Goal: Information Seeking & Learning: Learn about a topic

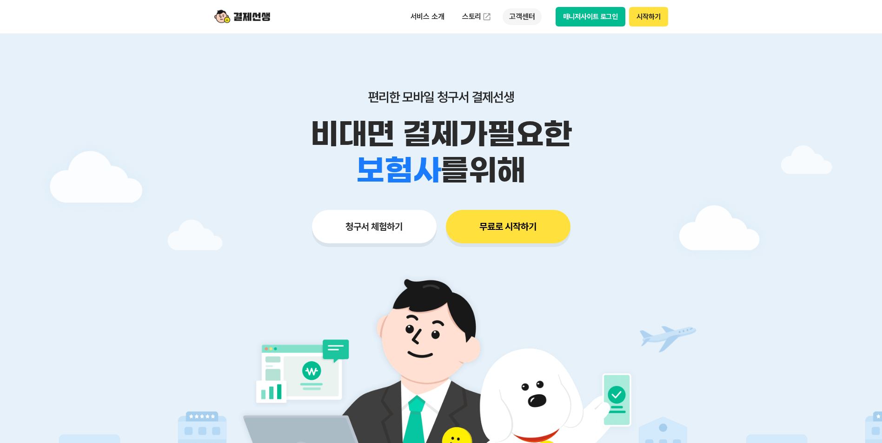
click at [509, 14] on p "고객센터" at bounding box center [521, 16] width 39 height 17
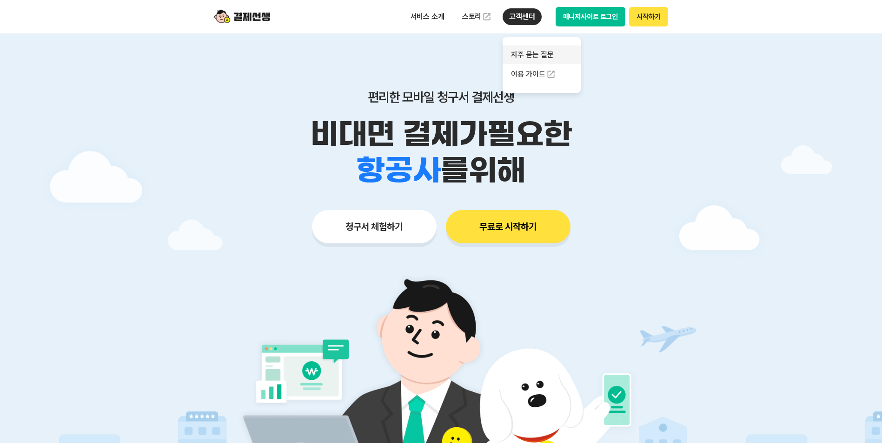
click at [542, 59] on link "자주 묻는 질문" at bounding box center [541, 55] width 78 height 19
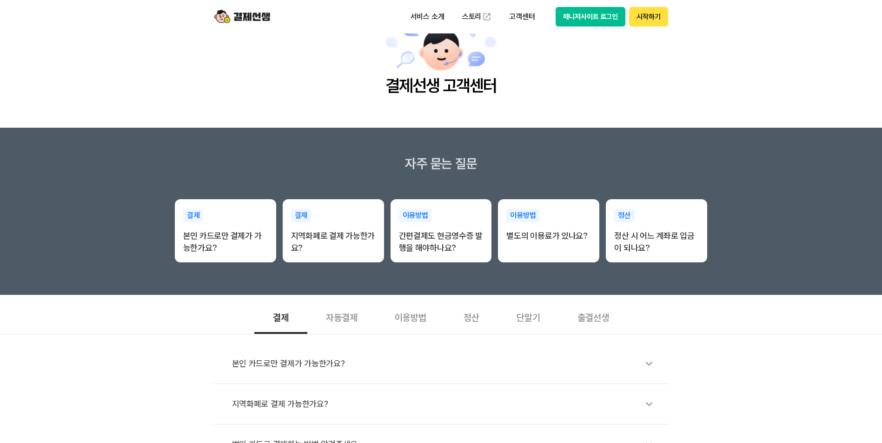
scroll to position [93, 0]
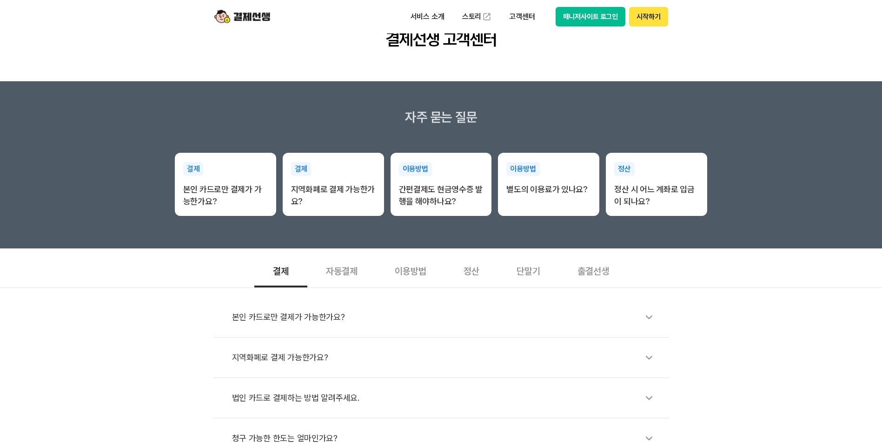
click at [466, 270] on div "정산" at bounding box center [471, 270] width 53 height 34
click at [441, 309] on div "정산 시 어느 계좌로 입금이 되나요?" at bounding box center [446, 317] width 428 height 21
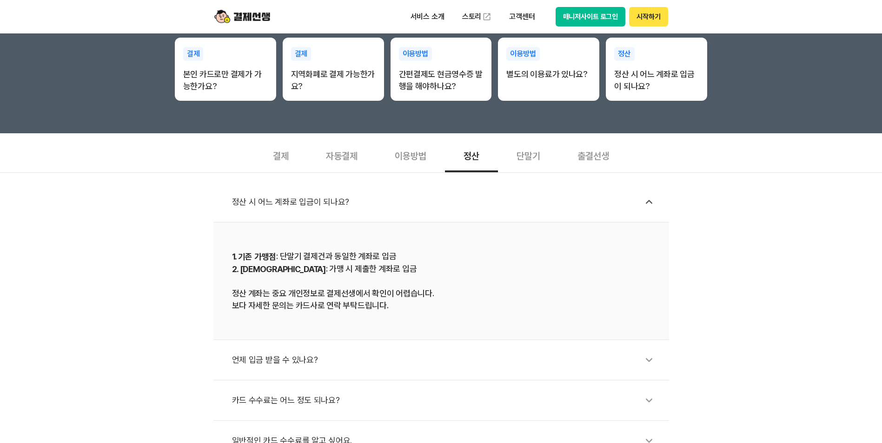
scroll to position [139, 0]
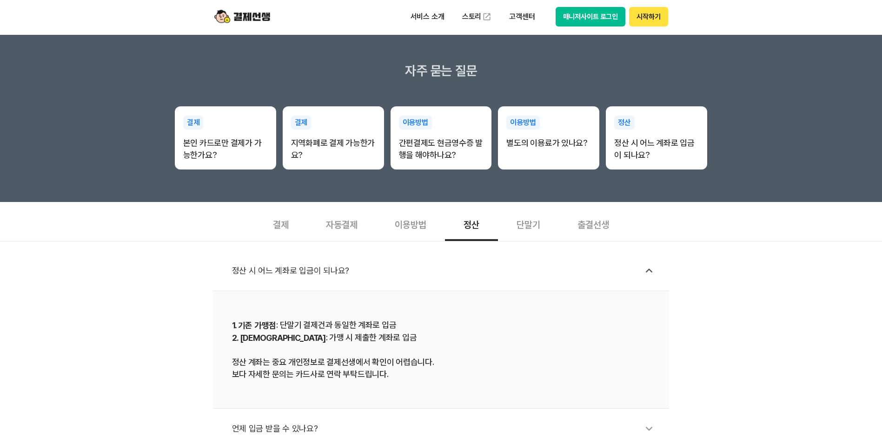
click at [526, 230] on div "단말기" at bounding box center [528, 224] width 61 height 34
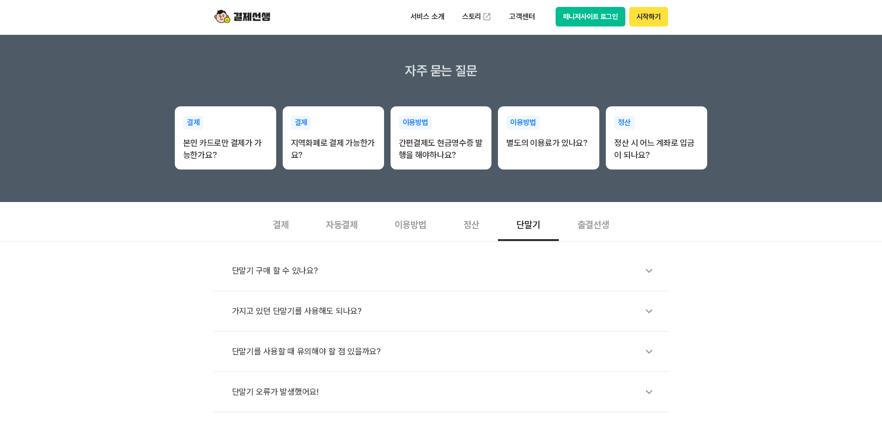
click at [600, 222] on div "출결선생" at bounding box center [593, 224] width 69 height 34
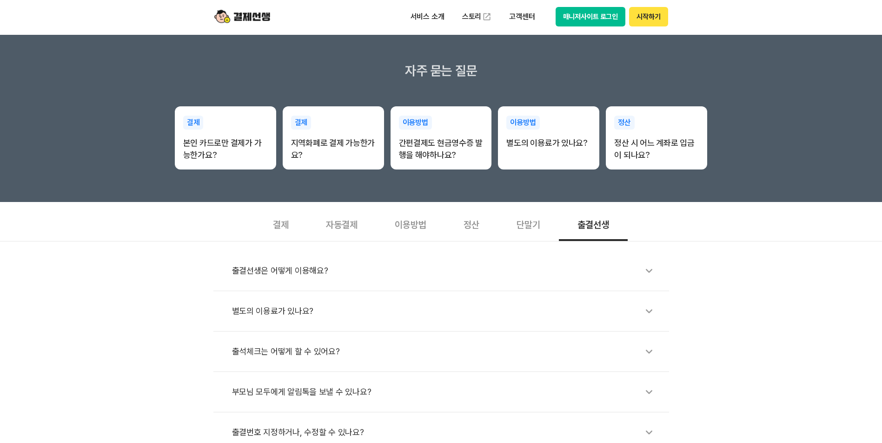
scroll to position [186, 0]
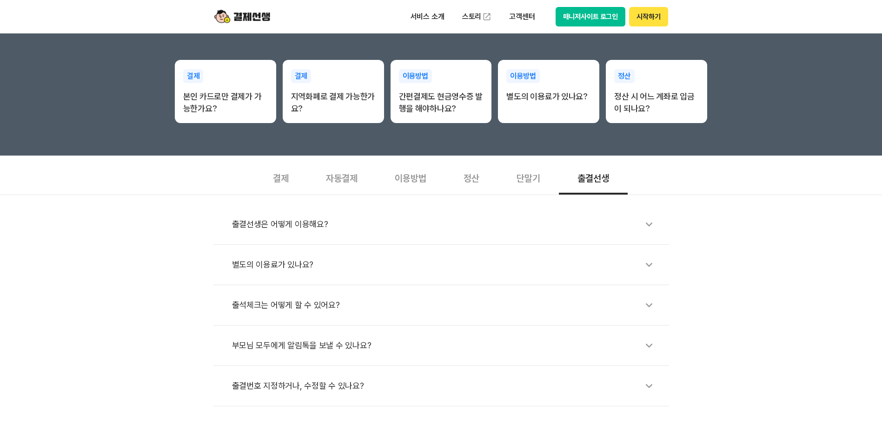
click at [522, 175] on div "단말기" at bounding box center [528, 177] width 61 height 34
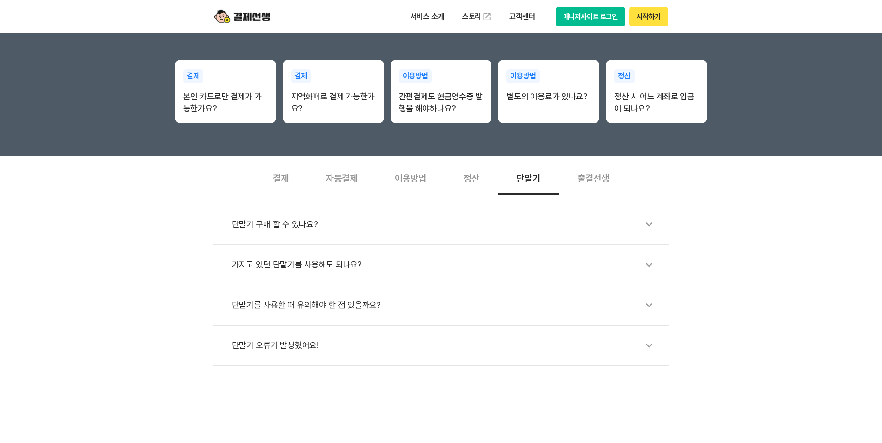
click at [452, 174] on div "정산" at bounding box center [471, 177] width 53 height 34
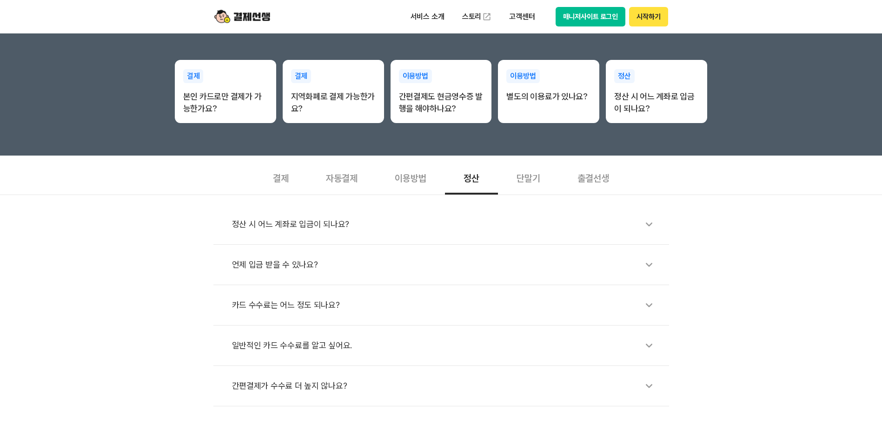
click at [397, 172] on div "이용방법" at bounding box center [410, 177] width 69 height 34
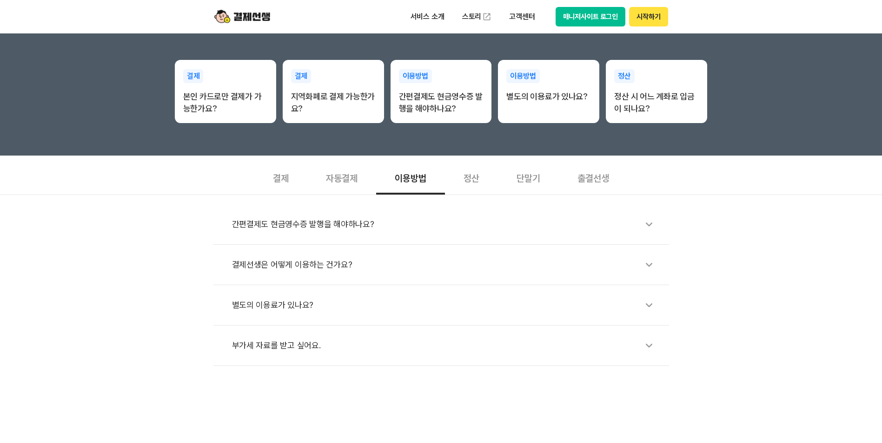
click at [484, 181] on div "정산" at bounding box center [471, 177] width 53 height 34
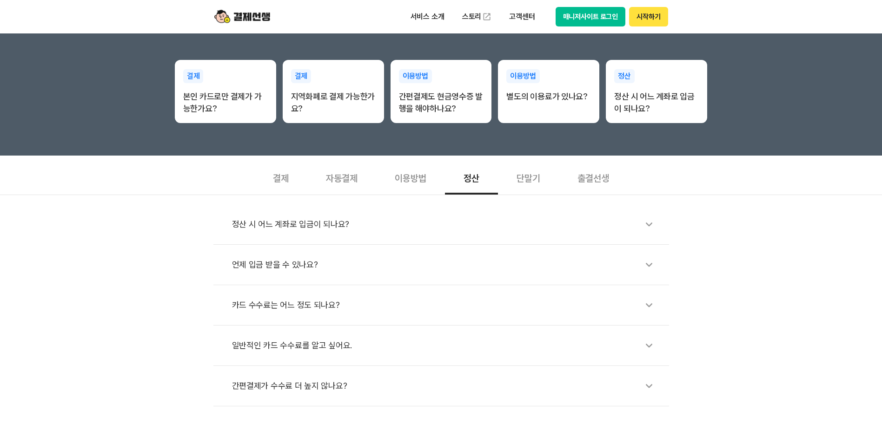
click at [342, 178] on div "자동결제" at bounding box center [341, 177] width 69 height 34
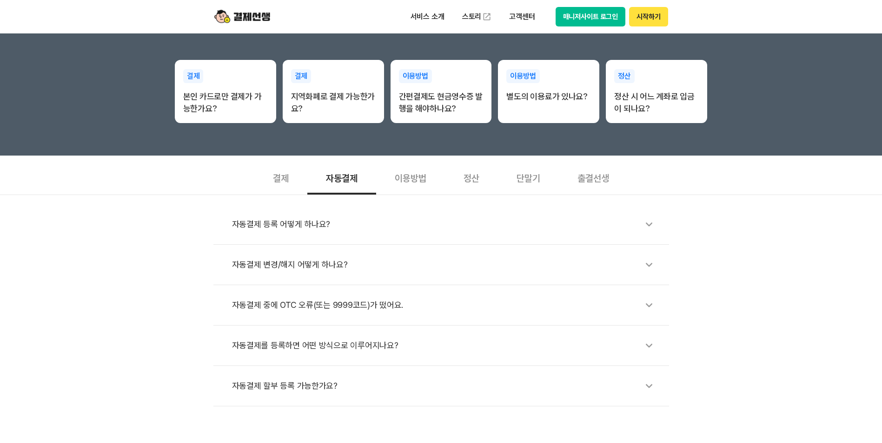
click at [349, 223] on div "자동결제 등록 어떻게 하나요?" at bounding box center [446, 224] width 428 height 21
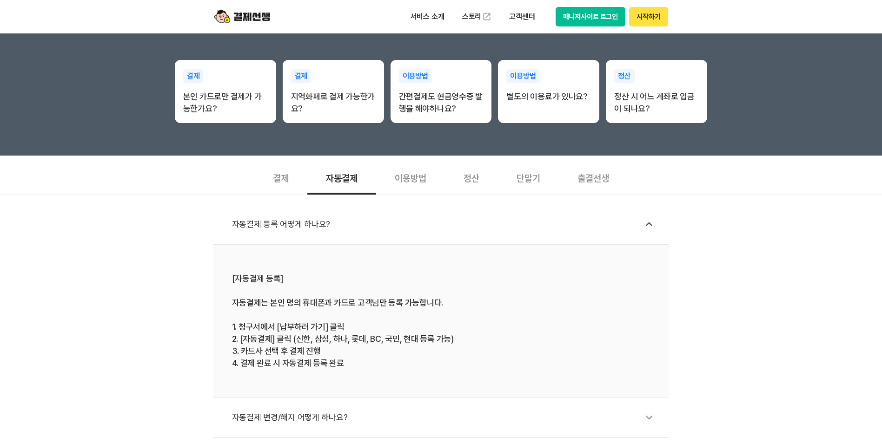
click at [349, 223] on div "자동결제 등록 어떻게 하나요?" at bounding box center [446, 224] width 428 height 21
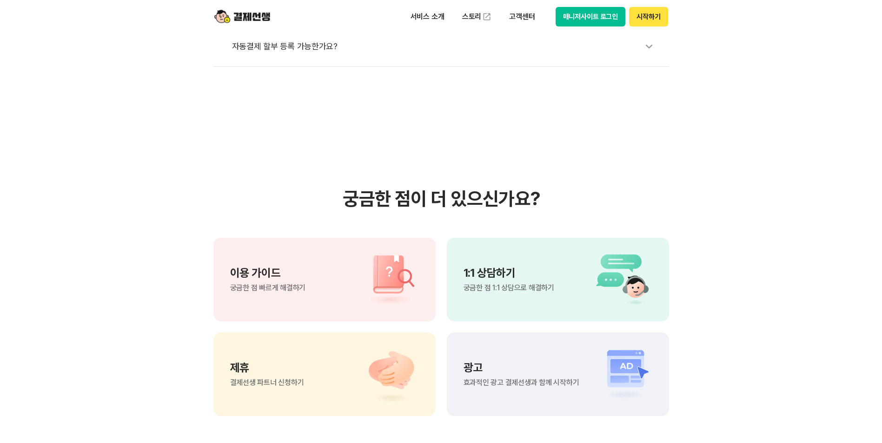
scroll to position [604, 0]
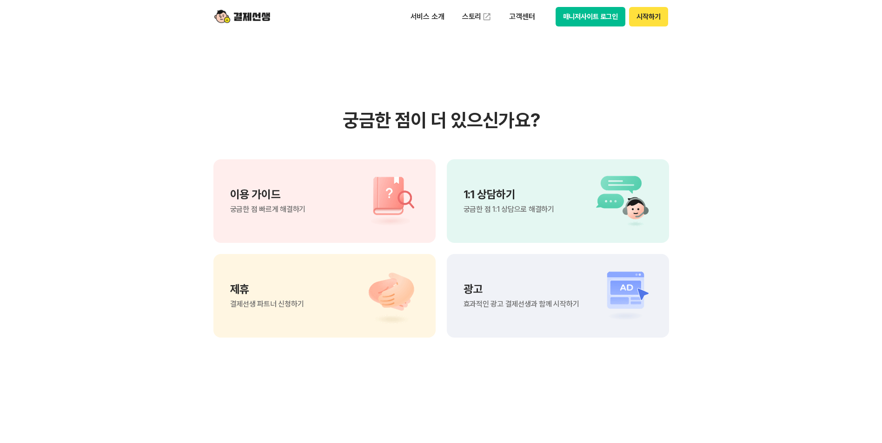
click at [321, 187] on div "이용 가이드 궁금한 점 빠르게 해결하기" at bounding box center [324, 201] width 222 height 84
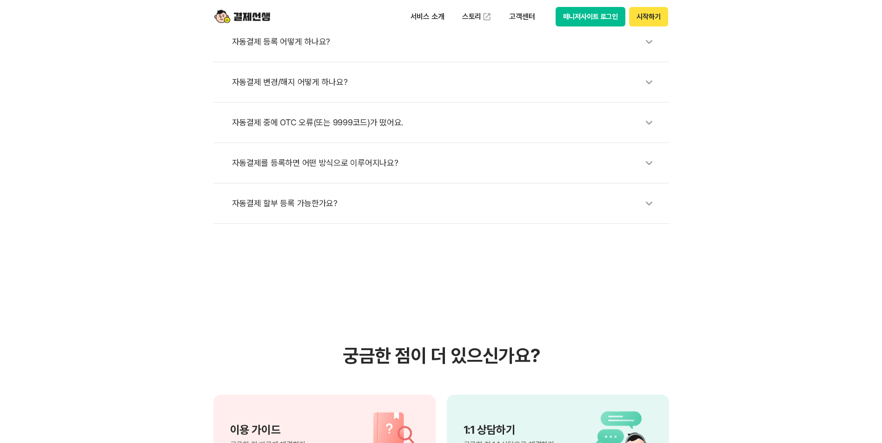
scroll to position [279, 0]
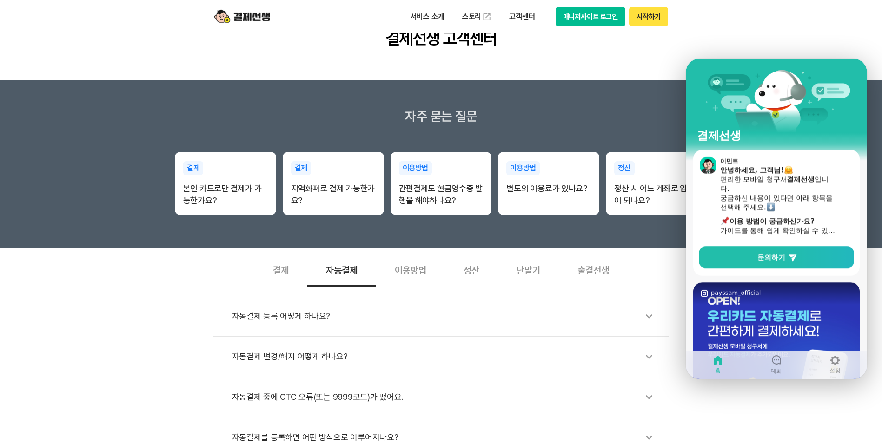
scroll to position [93, 0]
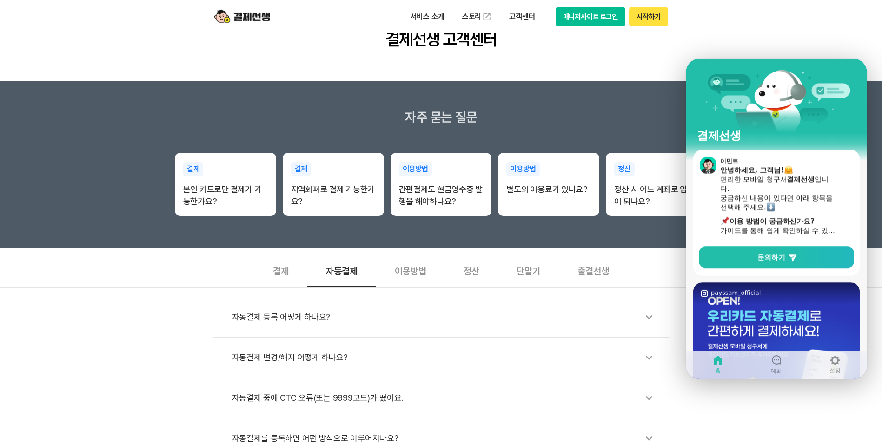
click at [465, 271] on div "정산" at bounding box center [471, 270] width 53 height 34
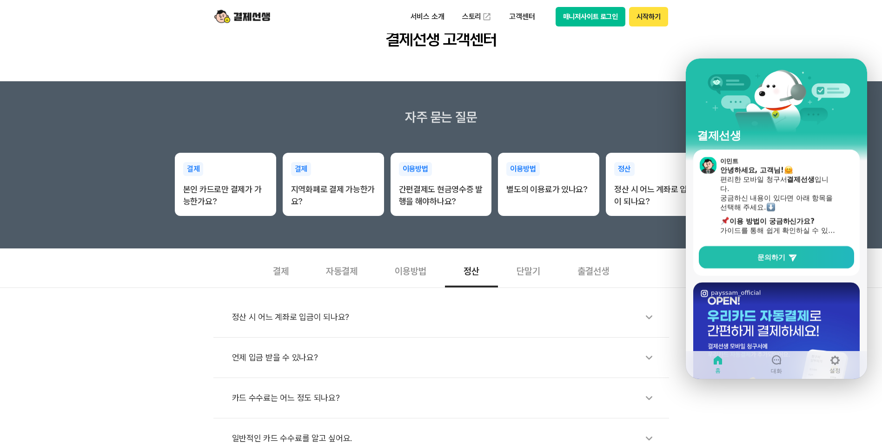
click at [398, 319] on div "정산 시 어느 계좌로 입금이 되나요?" at bounding box center [446, 317] width 428 height 21
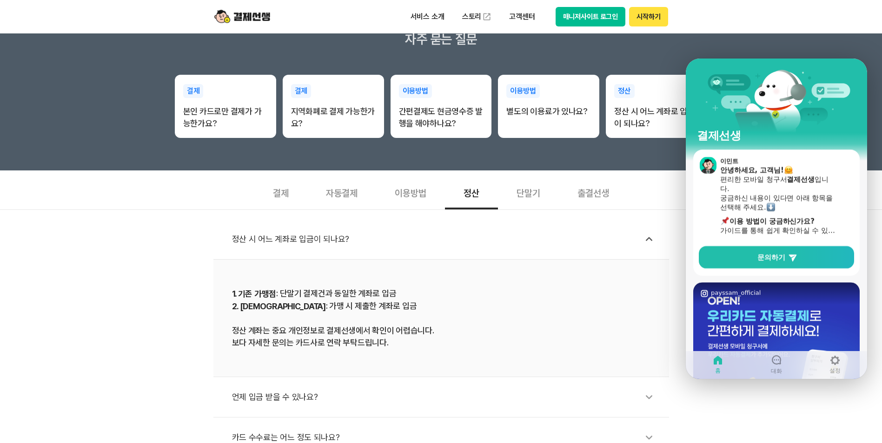
scroll to position [186, 0]
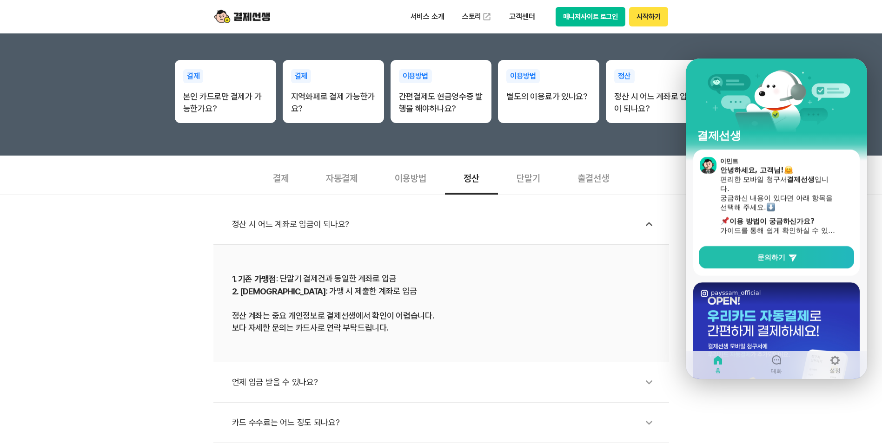
click at [531, 185] on div "단말기" at bounding box center [528, 177] width 61 height 34
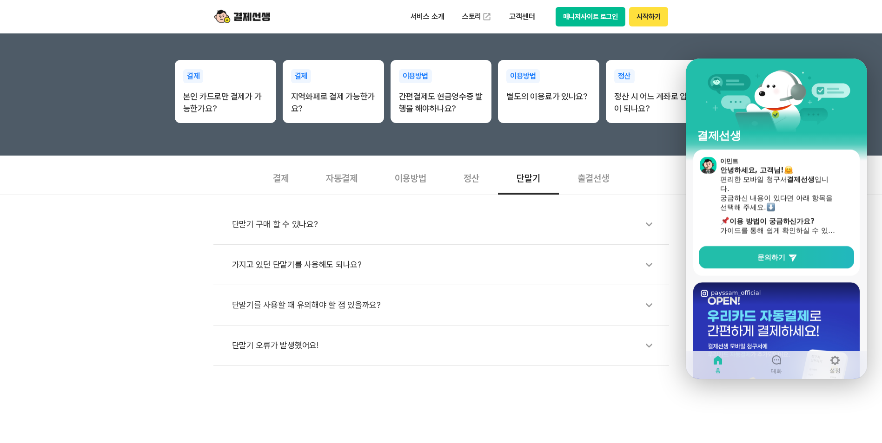
click at [456, 231] on div "단말기 구매 할 수 있나요?" at bounding box center [446, 224] width 428 height 21
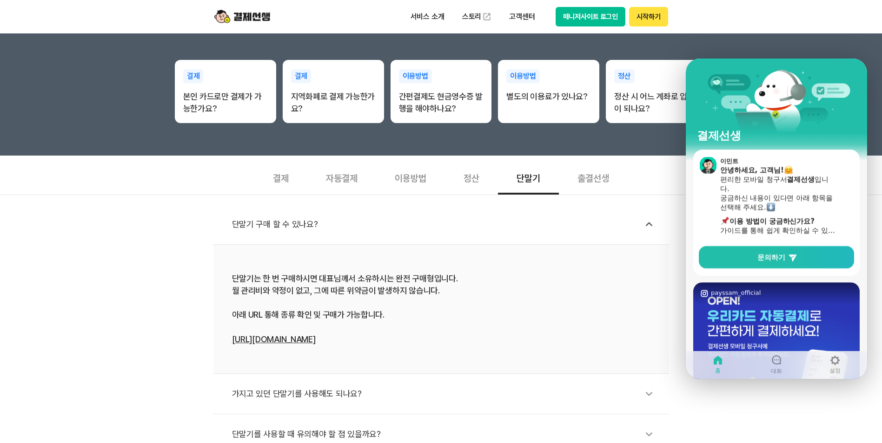
click at [456, 231] on div "단말기 구매 할 수 있나요?" at bounding box center [446, 224] width 428 height 21
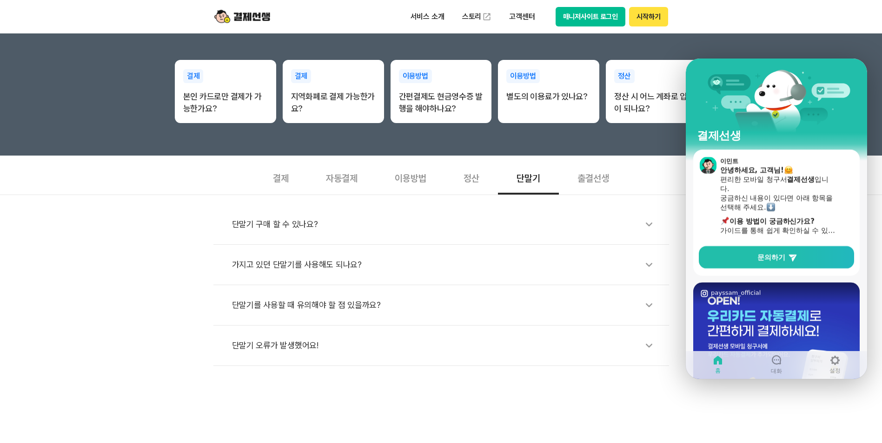
click at [423, 264] on div "가지고 있던 단말기를 사용해도 되나요?" at bounding box center [446, 264] width 428 height 21
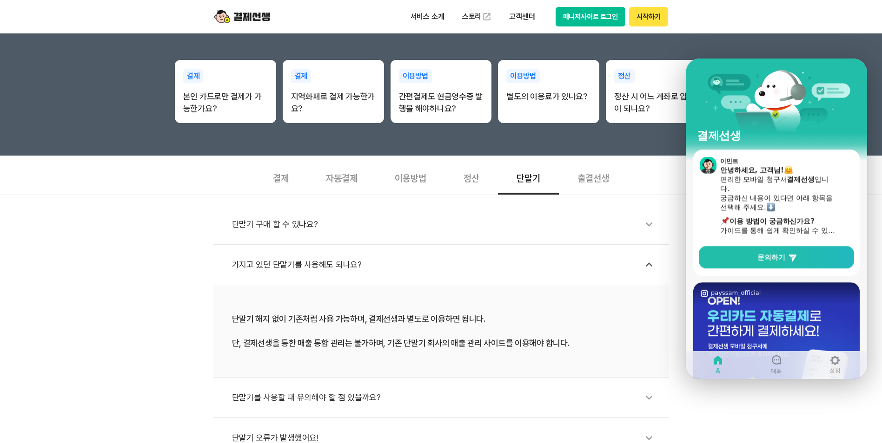
click at [423, 264] on div "가지고 있던 단말기를 사용해도 되나요?" at bounding box center [446, 264] width 428 height 21
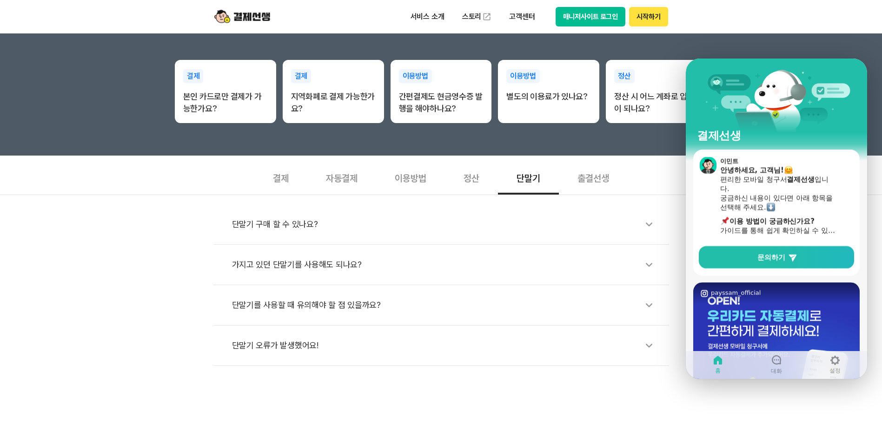
click at [399, 298] on div "단말기를 사용할 때 유의해야 할 점 있을까요?" at bounding box center [446, 305] width 428 height 21
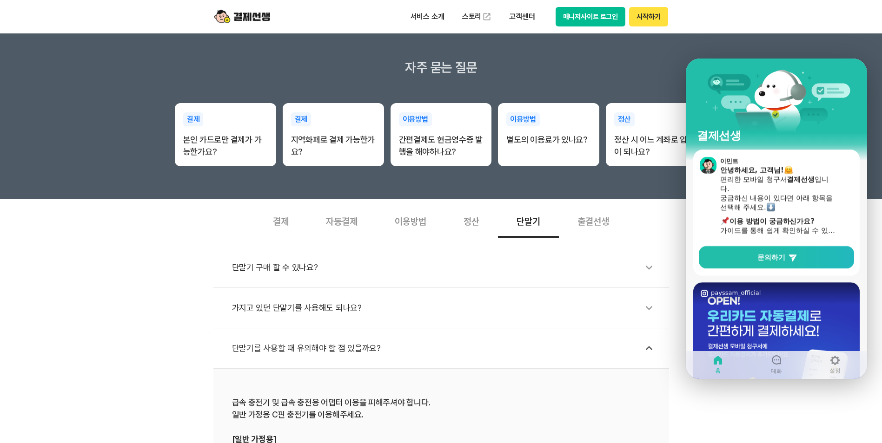
scroll to position [139, 0]
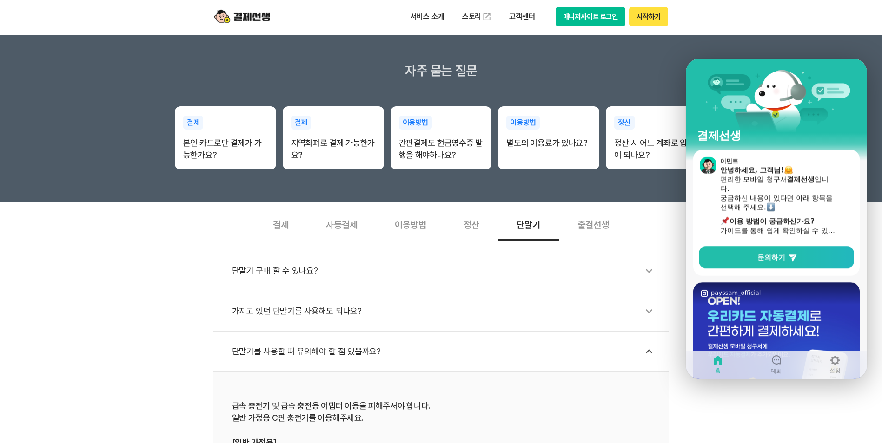
click at [474, 228] on div "정산" at bounding box center [471, 224] width 53 height 34
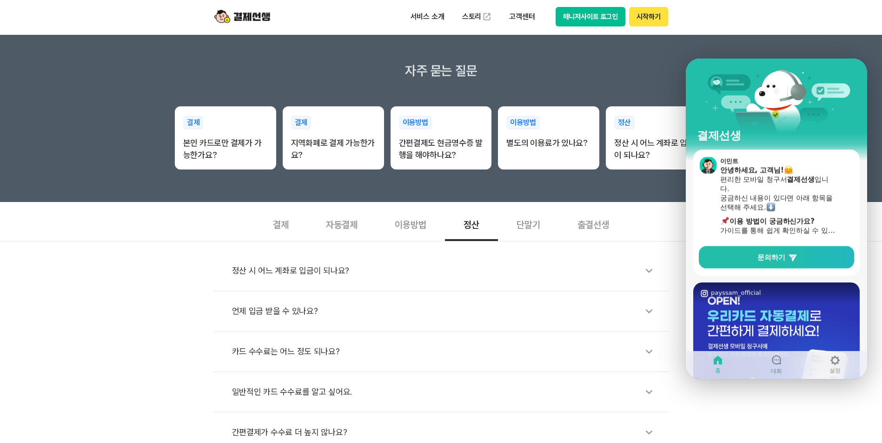
click at [455, 264] on div "정산 시 어느 계좌로 입금이 되나요?" at bounding box center [446, 270] width 428 height 21
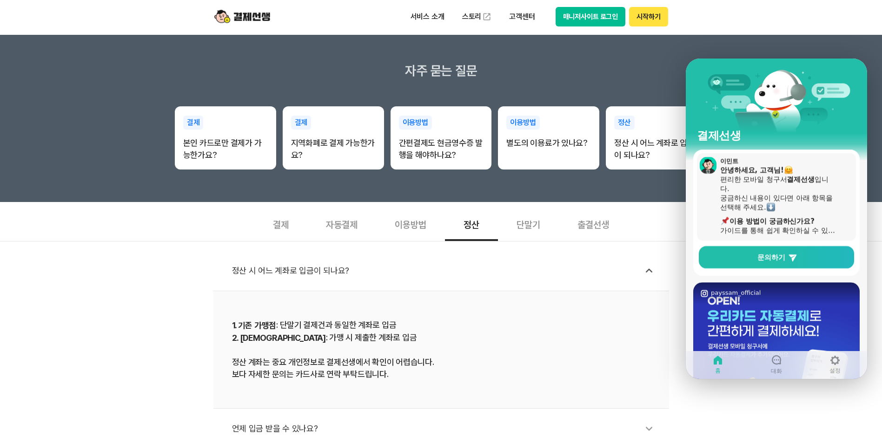
click at [796, 228] on div "가이드를 통해 쉽게 확인하실 수 있습니다." at bounding box center [778, 230] width 117 height 9
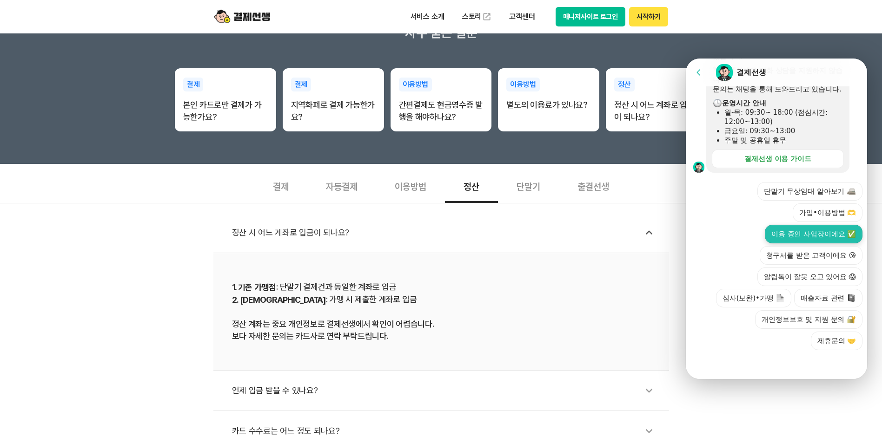
scroll to position [232, 0]
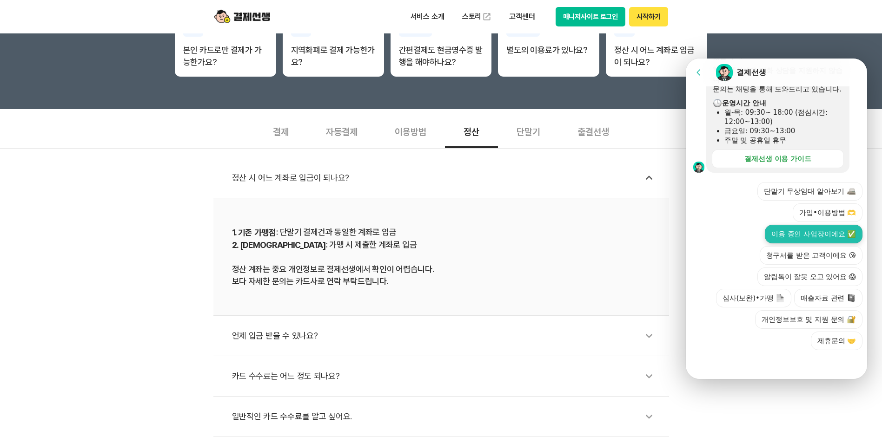
click at [767, 233] on button "이용 중인 사업장이에요 ✅" at bounding box center [813, 234] width 98 height 19
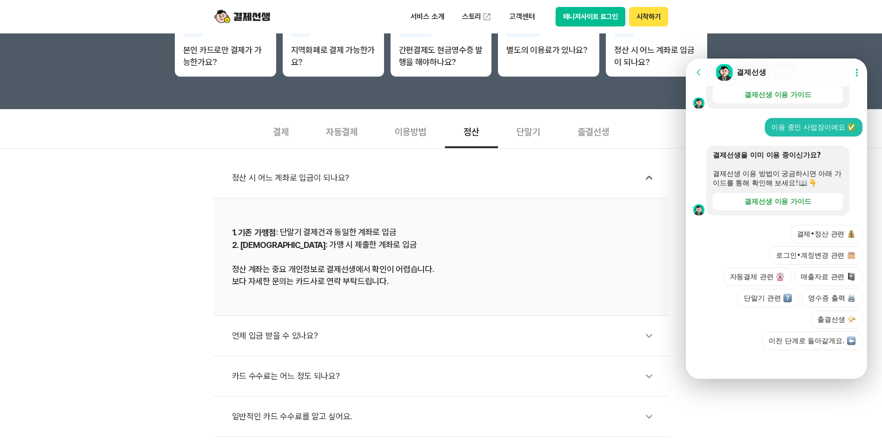
scroll to position [337, 0]
click at [802, 239] on button "결제•정산 관련" at bounding box center [826, 234] width 72 height 19
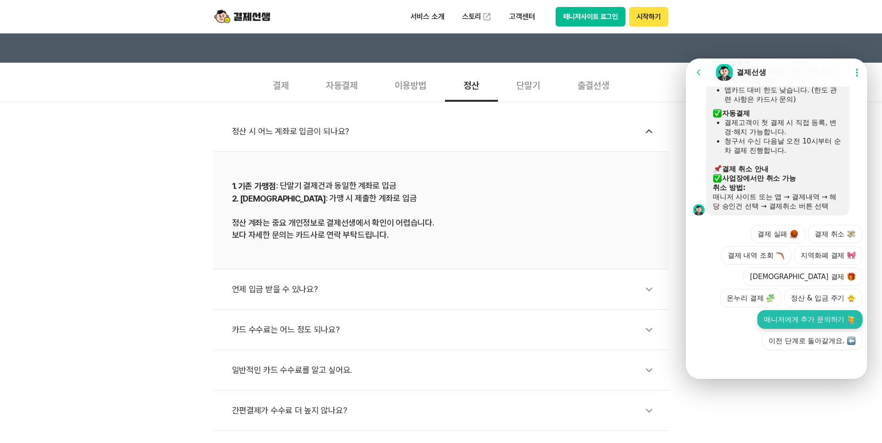
scroll to position [511, 0]
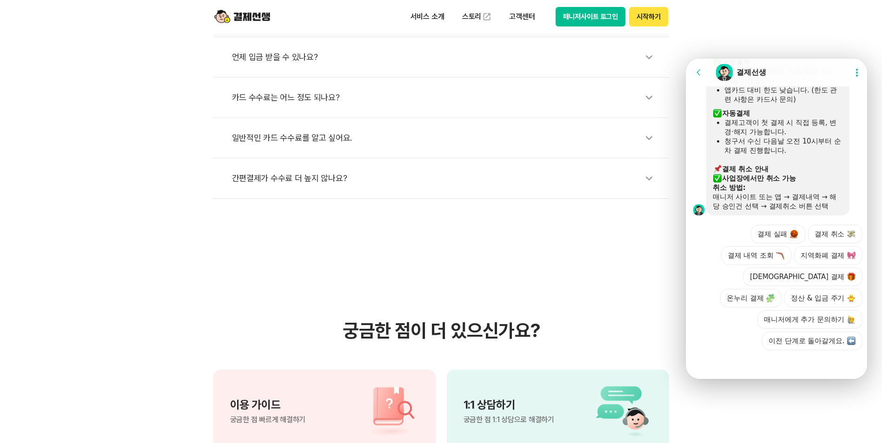
click at [769, 369] on div at bounding box center [777, 362] width 184 height 25
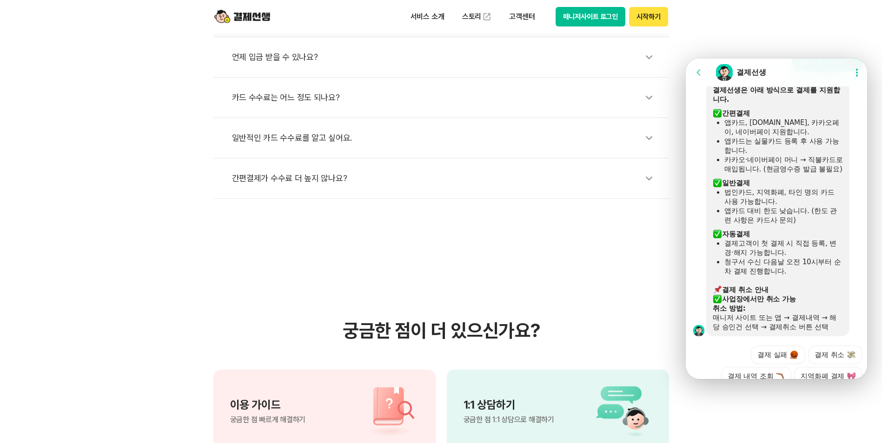
scroll to position [639, 0]
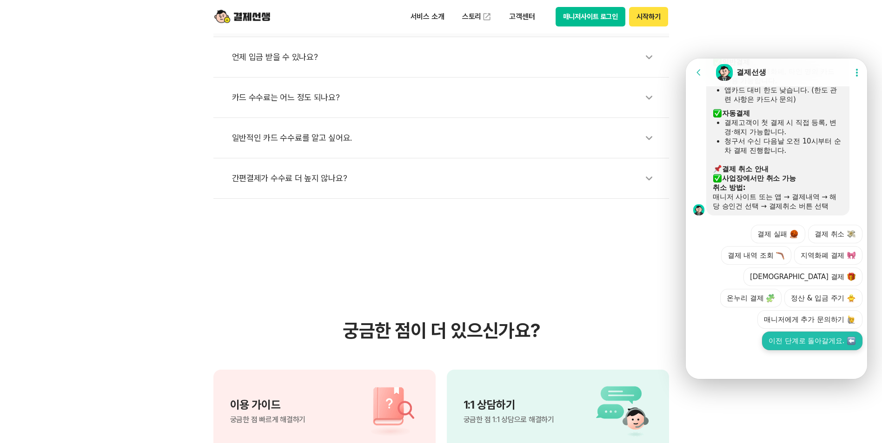
click at [764, 345] on button "이전 단계로 돌아갈게요." at bounding box center [812, 341] width 100 height 19
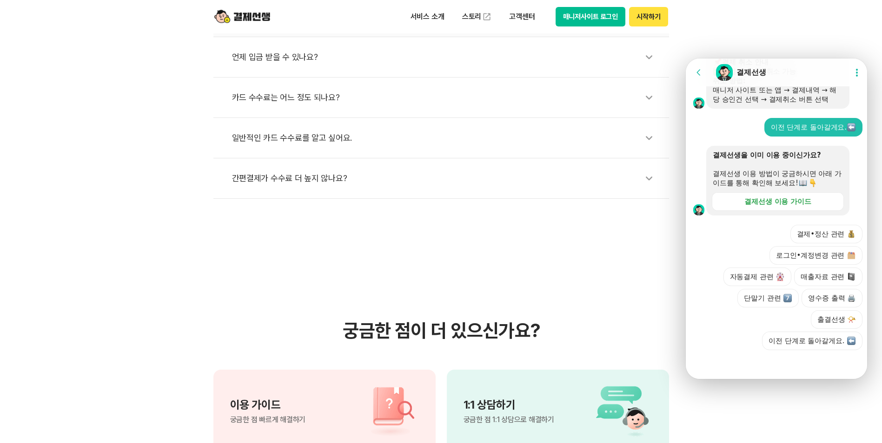
scroll to position [746, 0]
click at [762, 304] on button "단말기 관련" at bounding box center [767, 298] width 61 height 19
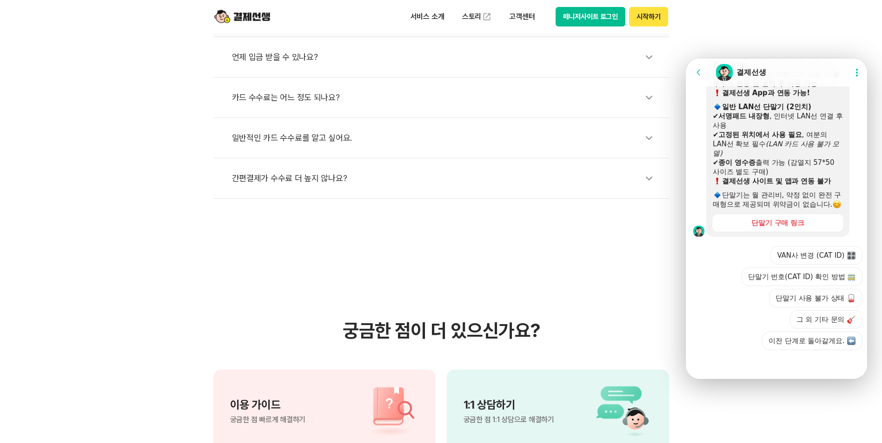
scroll to position [1036, 0]
